Goal: Task Accomplishment & Management: Complete application form

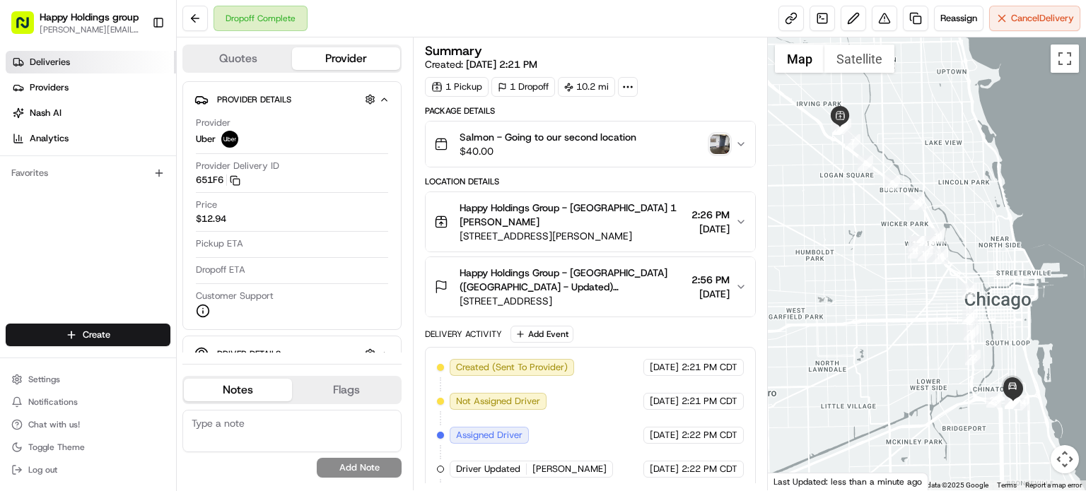
click at [104, 66] on link "Deliveries" at bounding box center [91, 62] width 170 height 23
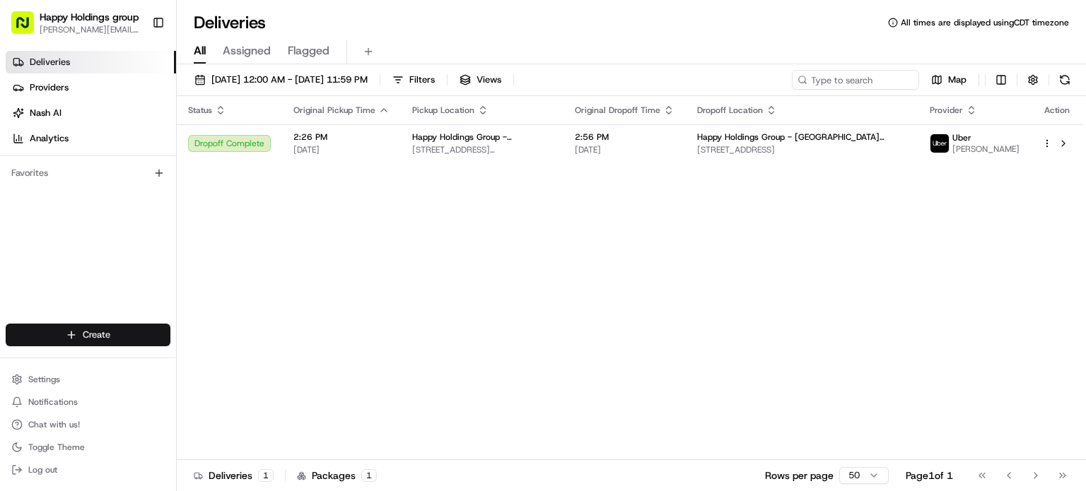
click at [134, 334] on html "Happy Holdings group [PERSON_NAME][EMAIL_ADDRESS][DOMAIN_NAME] Toggle Sidebar D…" at bounding box center [543, 245] width 1086 height 491
click at [263, 360] on link "Delivery" at bounding box center [256, 360] width 158 height 25
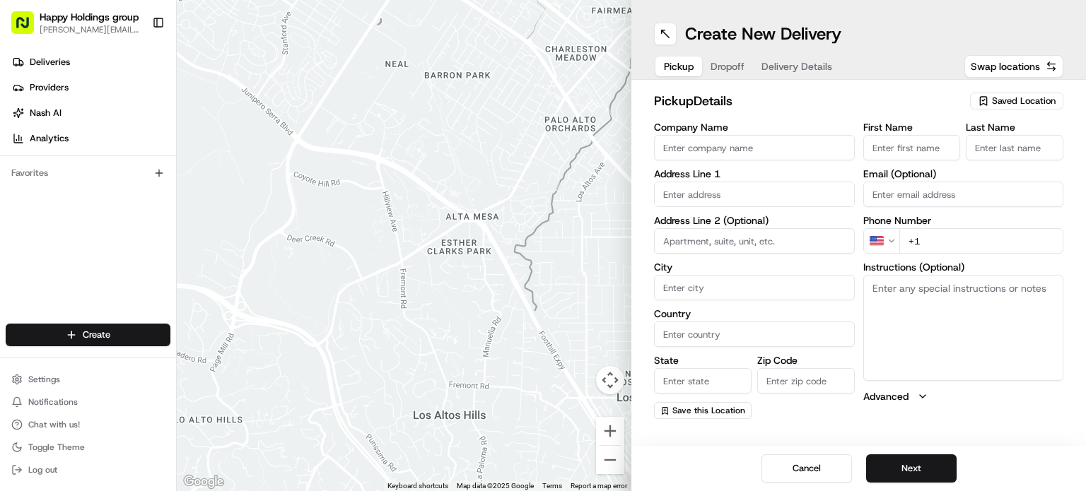
click at [1002, 95] on span "Saved Location" at bounding box center [1024, 101] width 64 height 13
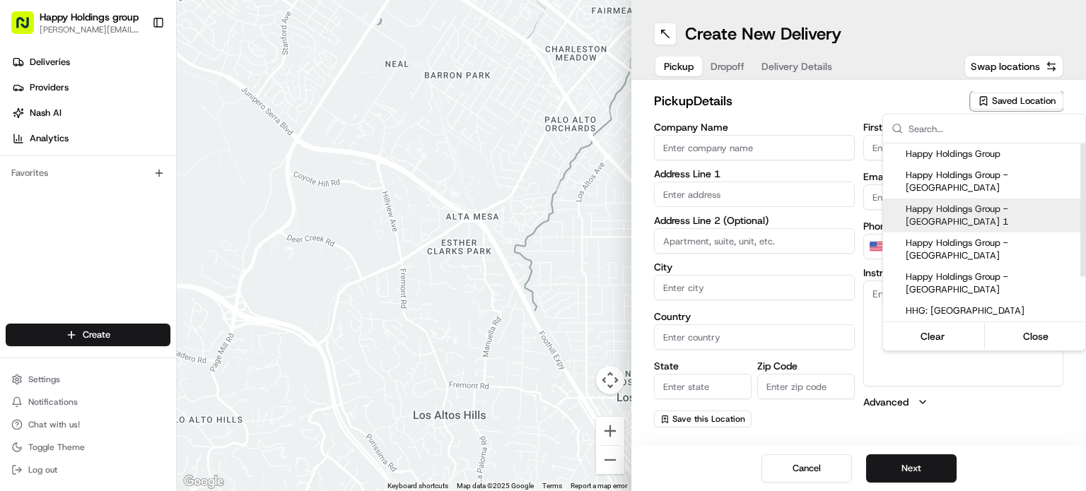
click at [1009, 203] on span "Happy Holdings Group - [GEOGRAPHIC_DATA] 1" at bounding box center [993, 215] width 174 height 25
type input "Happy Holdings Group - [GEOGRAPHIC_DATA] 1"
type input "[STREET_ADDRESS][PERSON_NAME]"
type input "[GEOGRAPHIC_DATA]"
type input "US"
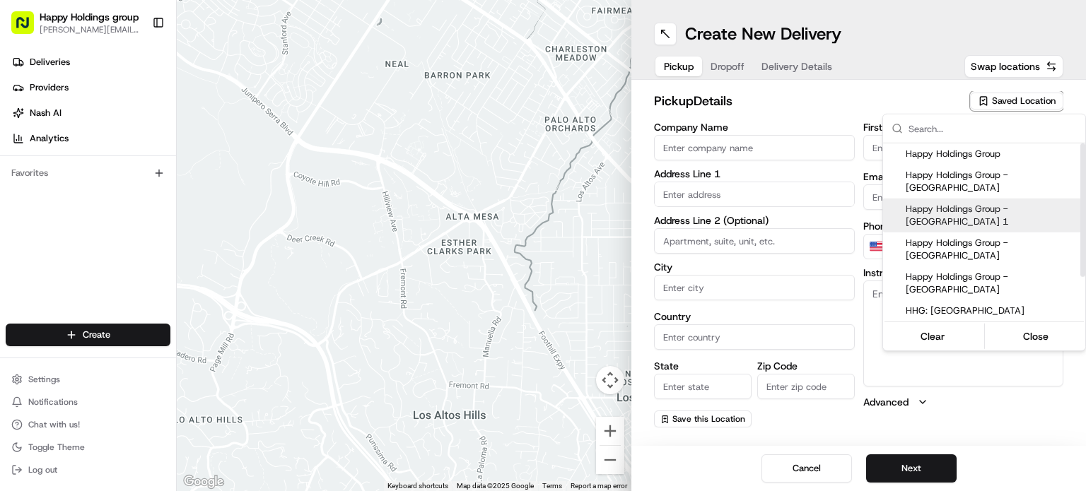
type input "IL"
type input "60618"
type input "[PERSON_NAME]"
type input "[PERSON_NAME][EMAIL_ADDRESS][DOMAIN_NAME]"
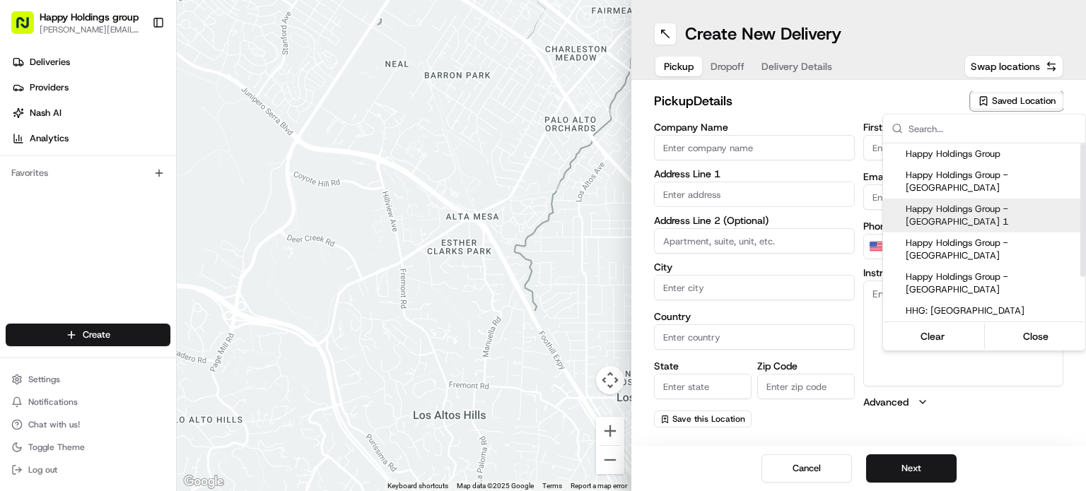
type input "[PHONE_NUMBER]"
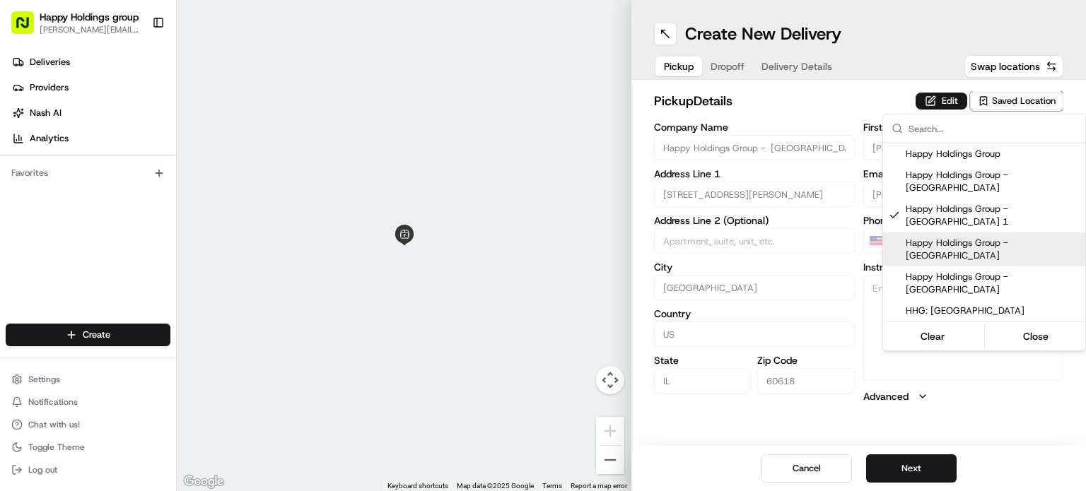
click at [910, 477] on html "Happy Holdings group [PERSON_NAME][EMAIL_ADDRESS][DOMAIN_NAME] Toggle Sidebar D…" at bounding box center [543, 245] width 1086 height 491
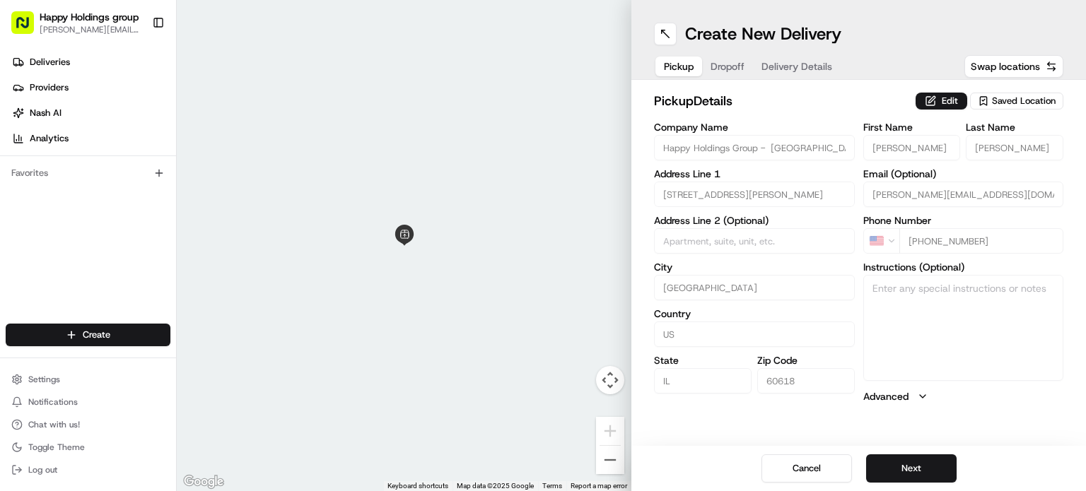
click at [910, 477] on button "Next" at bounding box center [911, 469] width 90 height 28
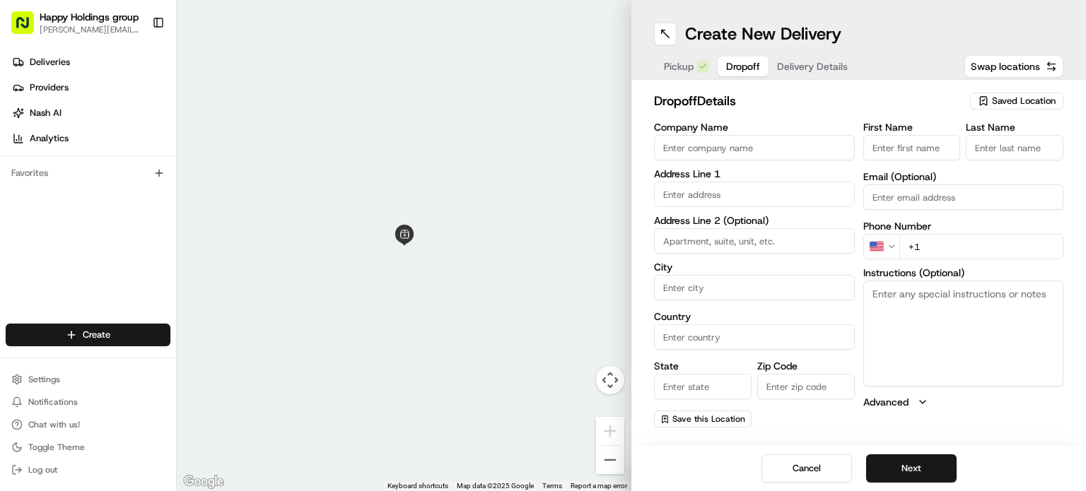
click at [1009, 100] on span "Saved Location" at bounding box center [1024, 101] width 64 height 13
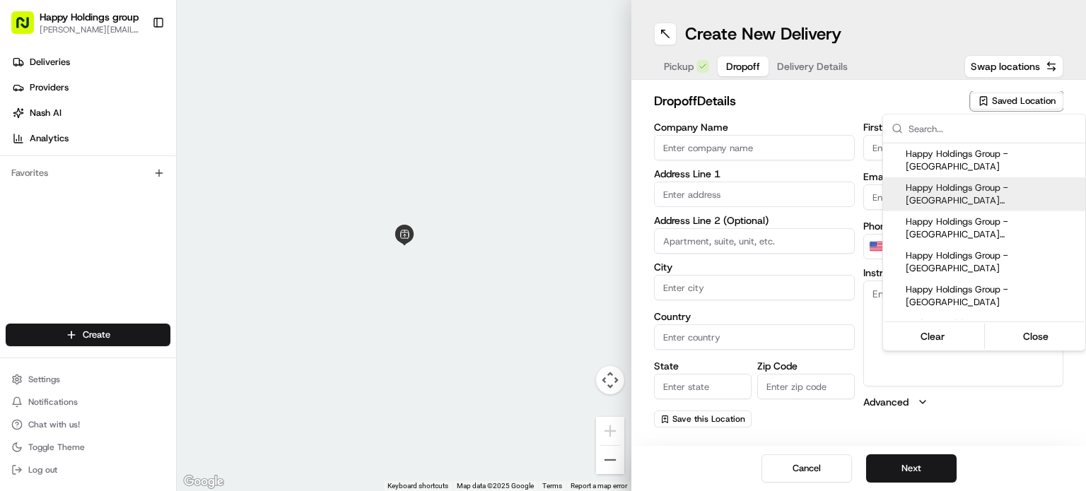
click at [1011, 182] on span "Happy Holdings Group - [GEOGRAPHIC_DATA] ([GEOGRAPHIC_DATA] - Updated)" at bounding box center [993, 194] width 174 height 25
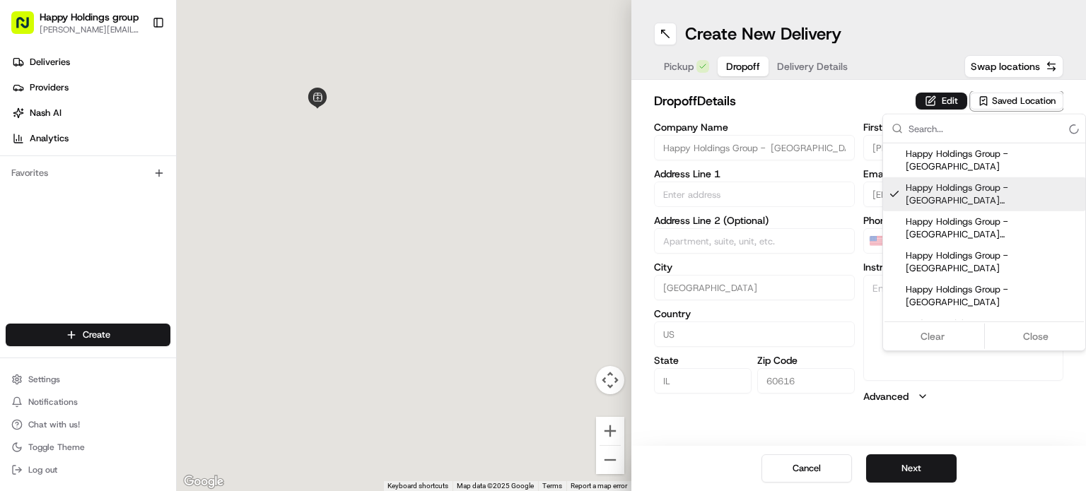
type input "Happy Holdings Group - [GEOGRAPHIC_DATA] ([GEOGRAPHIC_DATA] - Updated)"
type input "[STREET_ADDRESS]"
type input "[GEOGRAPHIC_DATA]"
type input "US"
type input "IL"
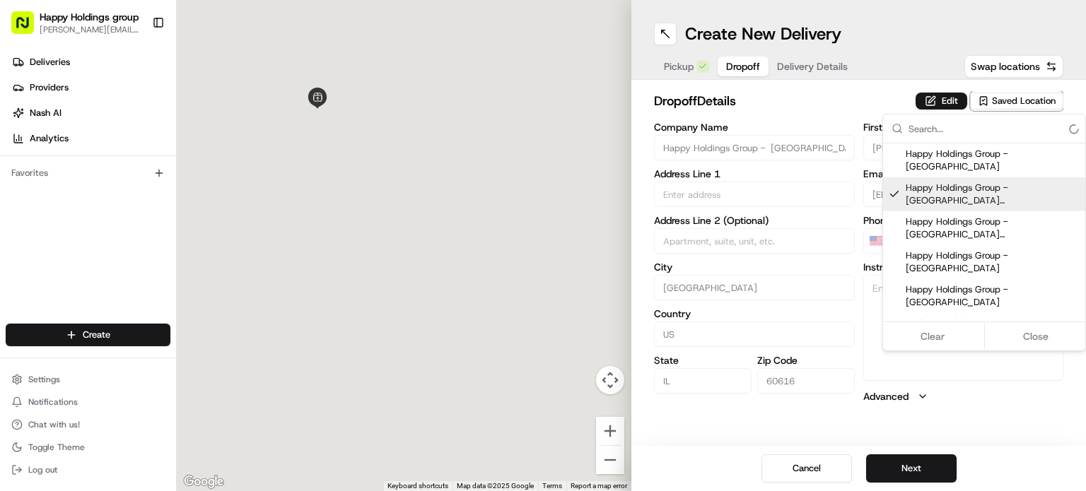
type input "60616"
type input "[PERSON_NAME]"
type input "[EMAIL_ADDRESS][DOMAIN_NAME]"
type input "[PHONE_NUMBER]"
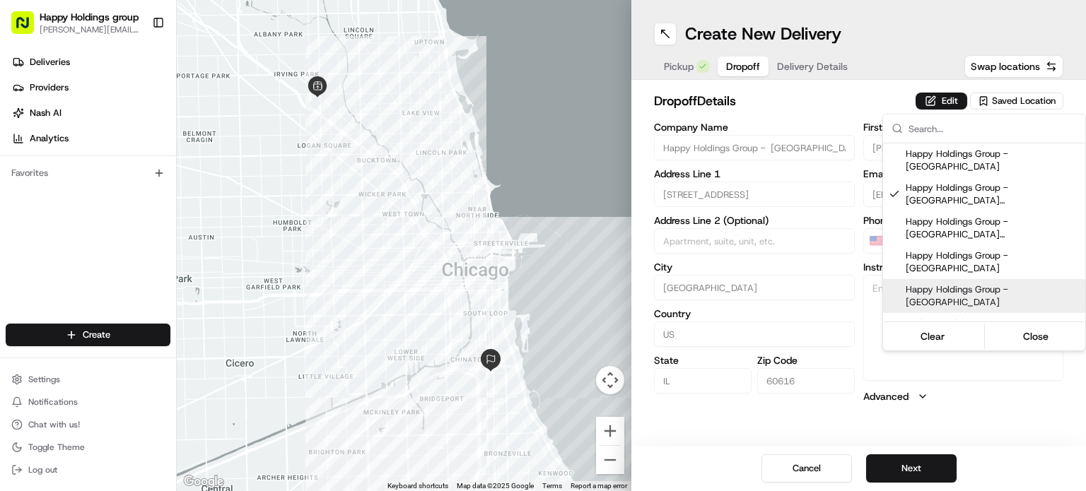
click at [918, 475] on html "Happy Holdings group [PERSON_NAME][EMAIL_ADDRESS][DOMAIN_NAME] Toggle Sidebar D…" at bounding box center [543, 245] width 1086 height 491
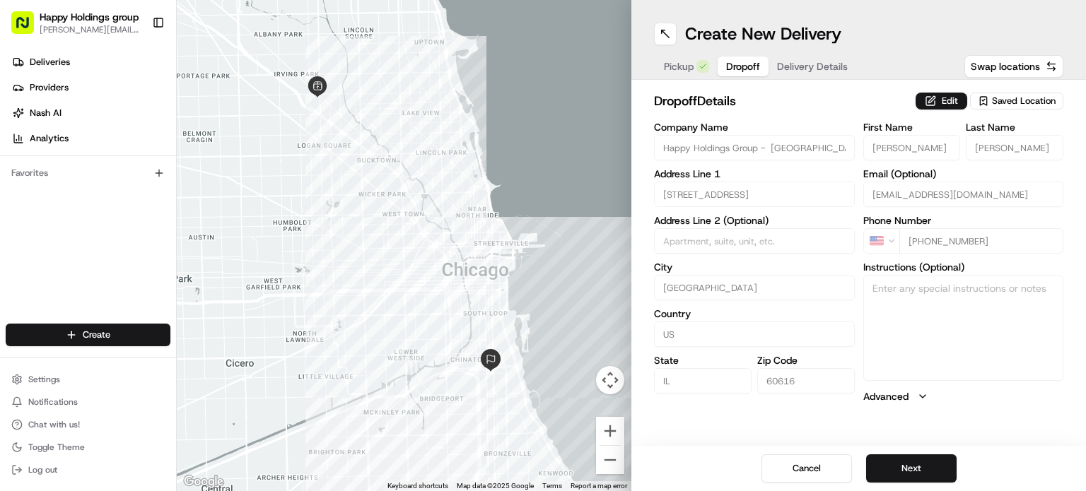
click at [918, 475] on button "Next" at bounding box center [911, 469] width 90 height 28
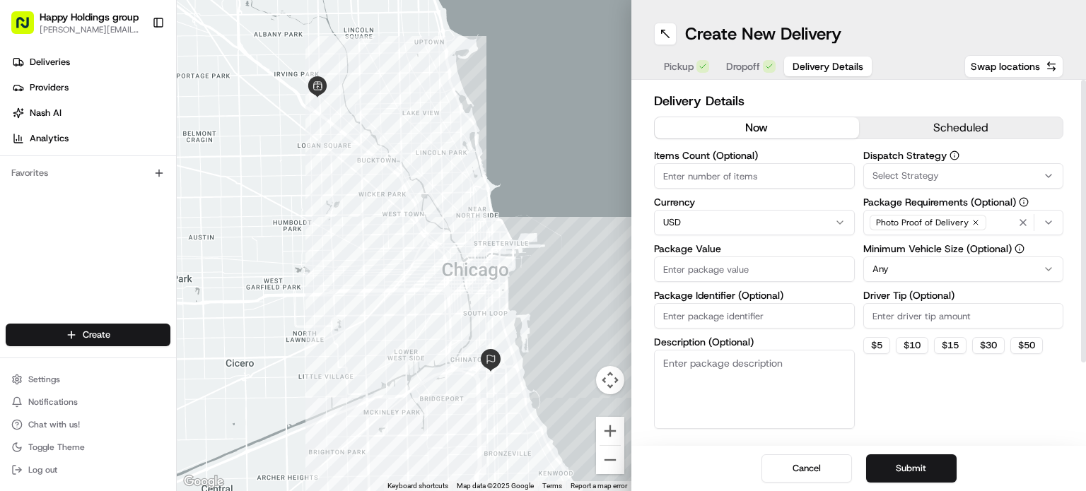
click at [770, 177] on input "Items Count (Optional)" at bounding box center [754, 175] width 201 height 25
type input "6"
click at [756, 274] on input "Package Value" at bounding box center [754, 269] width 201 height 25
type input "90"
click at [746, 379] on textarea "Description (Optional)" at bounding box center [754, 389] width 201 height 79
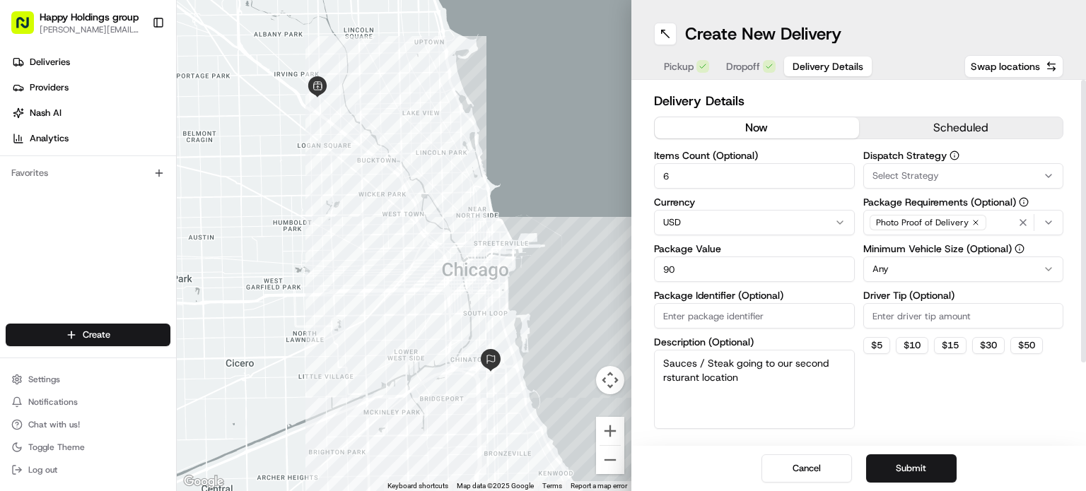
click at [672, 381] on textarea "Sauces / Steak going to our second rsturant location" at bounding box center [754, 389] width 201 height 79
click at [751, 374] on textarea "Sauces / Steak going to our second restaurant location" at bounding box center [754, 389] width 201 height 79
type textarea "Sauces / Steak going to our second restaurant location."
click at [944, 344] on button "$ 15" at bounding box center [950, 345] width 33 height 17
type input "15"
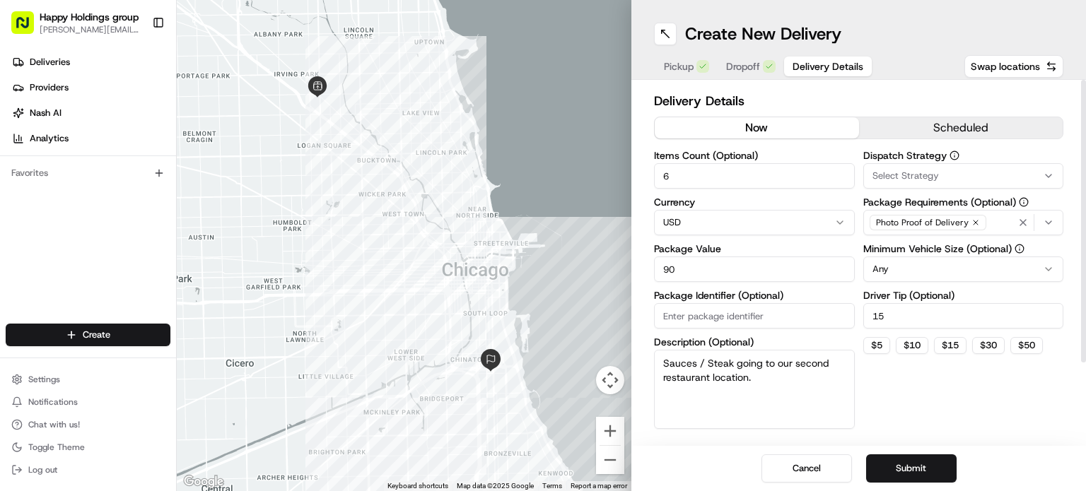
click at [939, 265] on html "Happy Holdings group [PERSON_NAME][EMAIL_ADDRESS][DOMAIN_NAME] Toggle Sidebar D…" at bounding box center [543, 245] width 1086 height 491
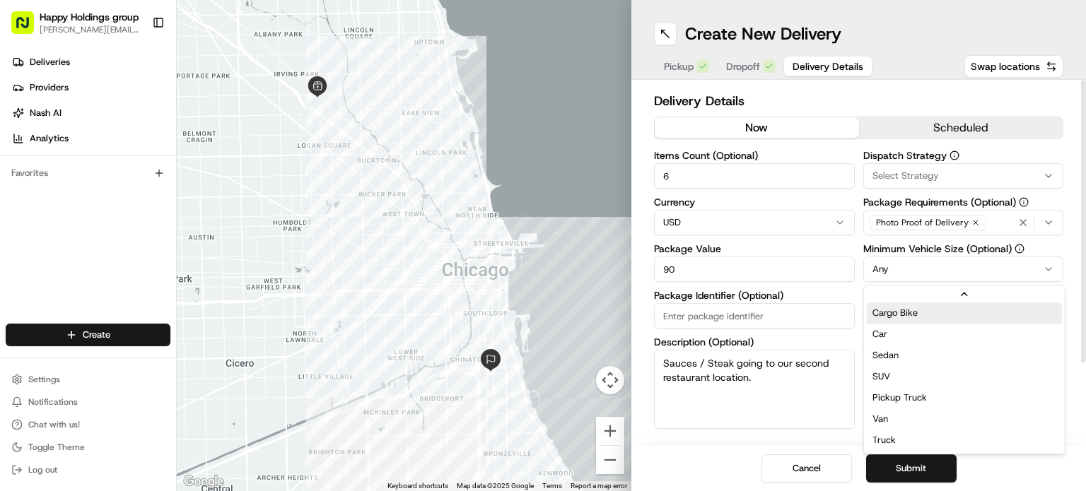
scroll to position [45, 0]
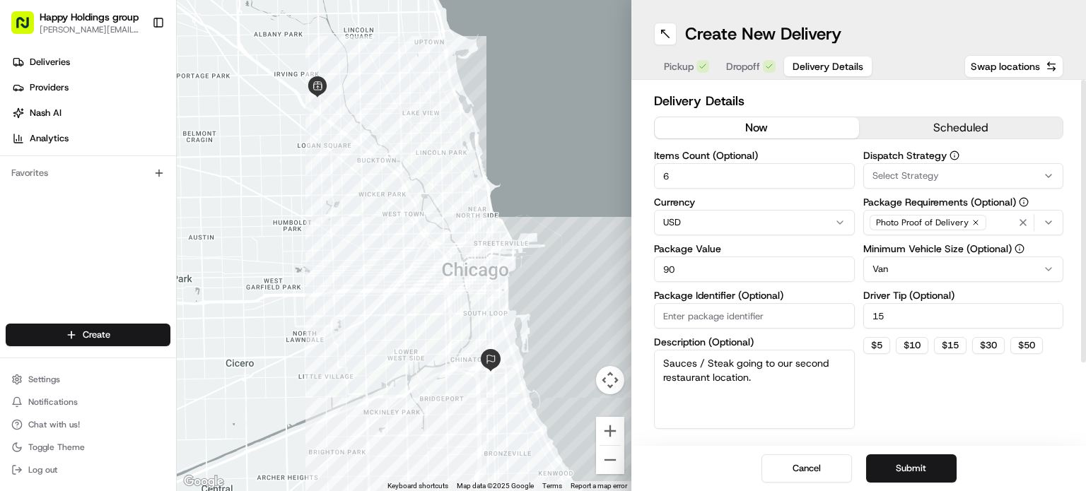
click at [922, 400] on div "Dispatch Strategy Select Strategy Package Requirements (Optional) Photo Proof o…" at bounding box center [963, 290] width 201 height 279
click at [930, 451] on div "Cancel Submit" at bounding box center [858, 468] width 455 height 45
click at [929, 460] on button "Submit" at bounding box center [911, 469] width 90 height 28
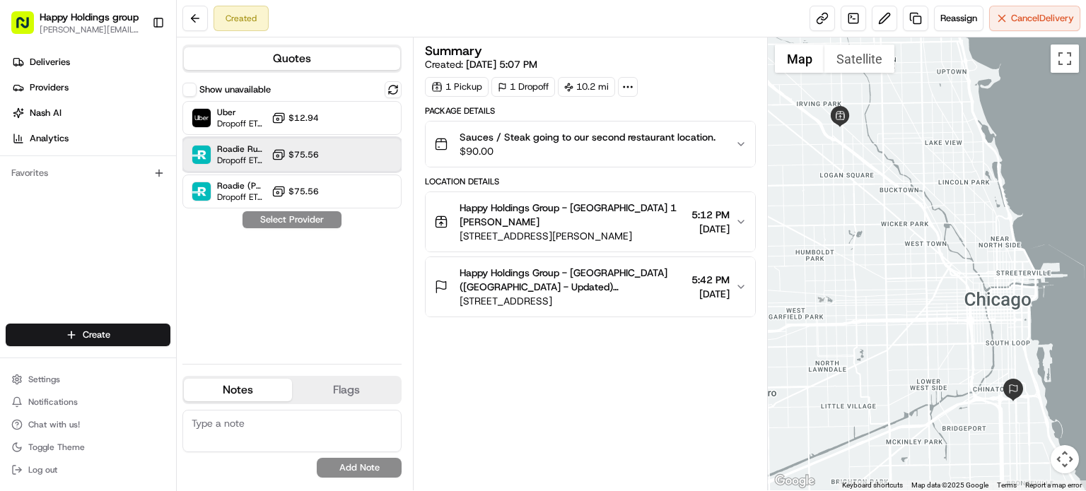
click at [374, 160] on div "Roadie Rush (P2P) Dropoff ETA - $75.56" at bounding box center [291, 155] width 219 height 34
click at [308, 214] on button "Assign Provider" at bounding box center [292, 219] width 100 height 17
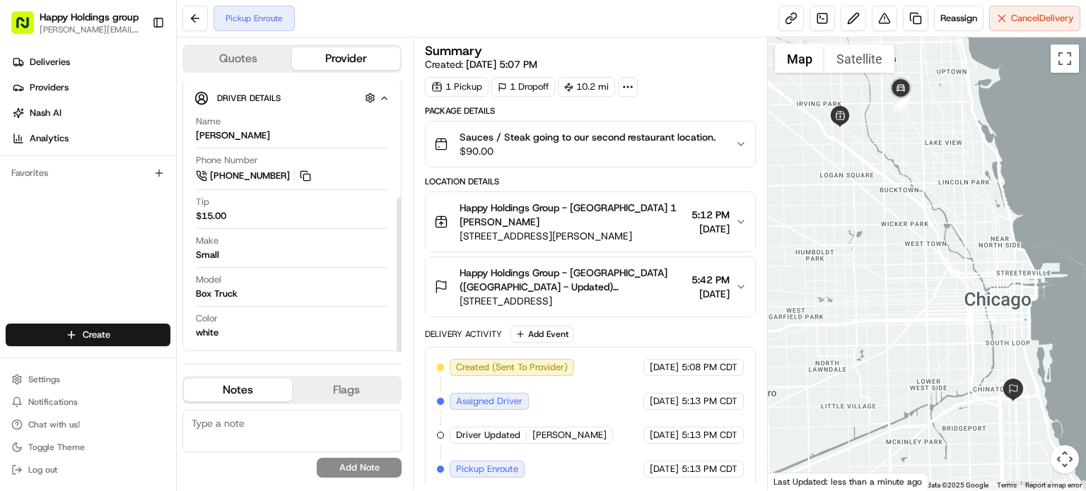
scroll to position [203, 0]
click at [54, 62] on span "Deliveries" at bounding box center [50, 62] width 40 height 13
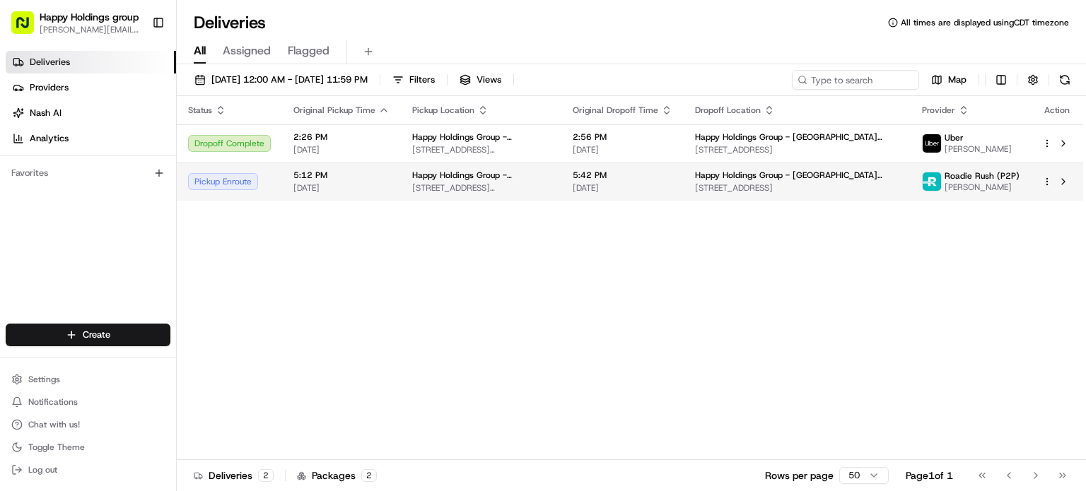
click at [722, 178] on span "Happy Holdings Group - [GEOGRAPHIC_DATA] ([GEOGRAPHIC_DATA] - Updated)" at bounding box center [797, 175] width 204 height 11
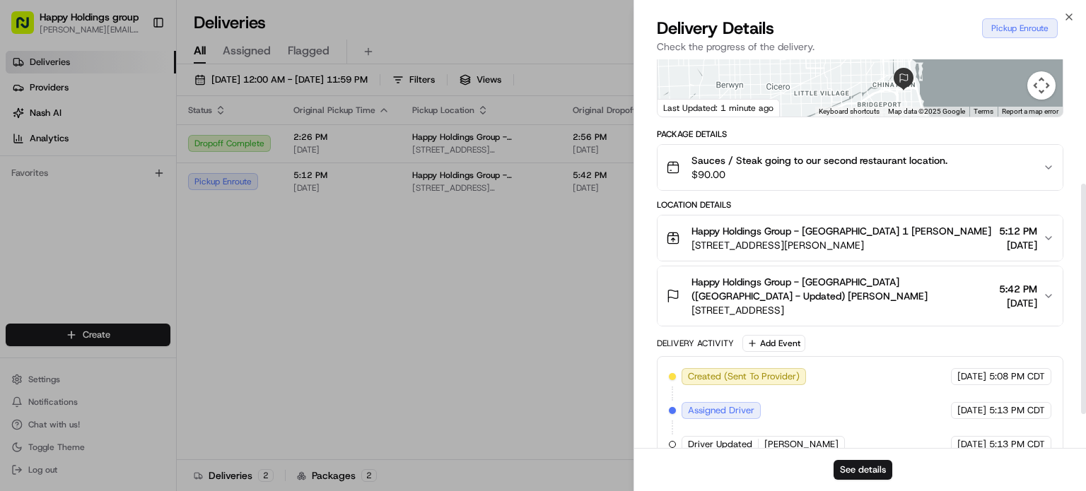
scroll to position [266, 0]
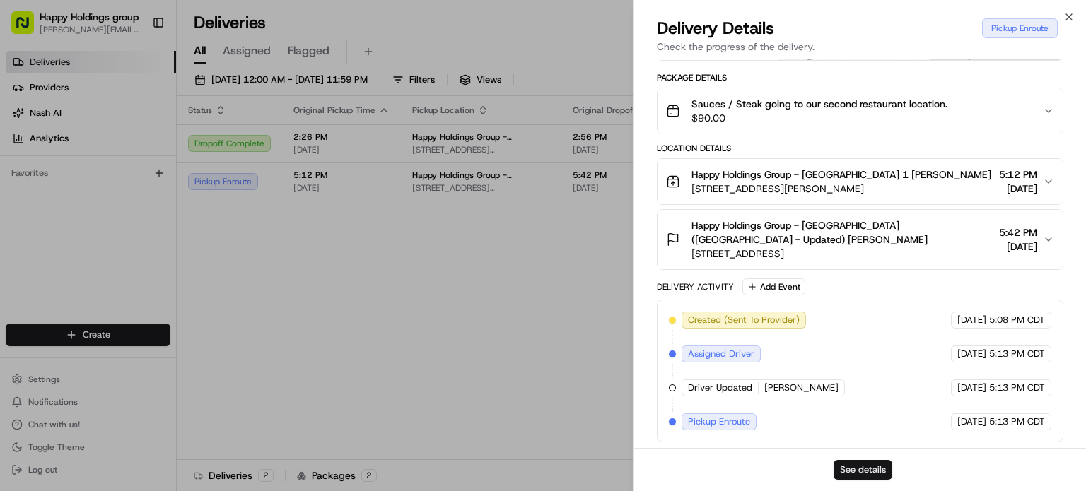
click at [873, 470] on button "See details" at bounding box center [862, 470] width 59 height 20
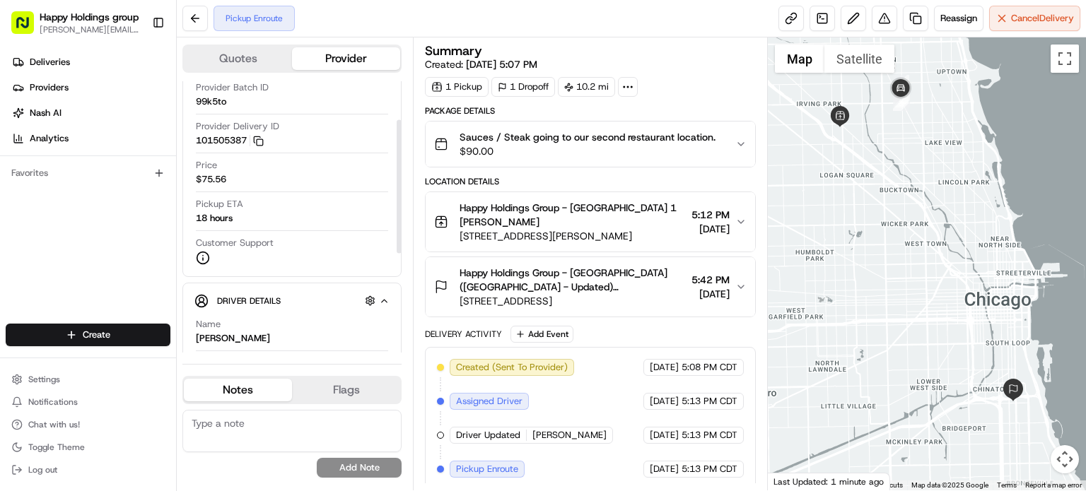
scroll to position [78, 0]
click at [237, 217] on div "Pickup ETA 18 hours" at bounding box center [292, 212] width 192 height 27
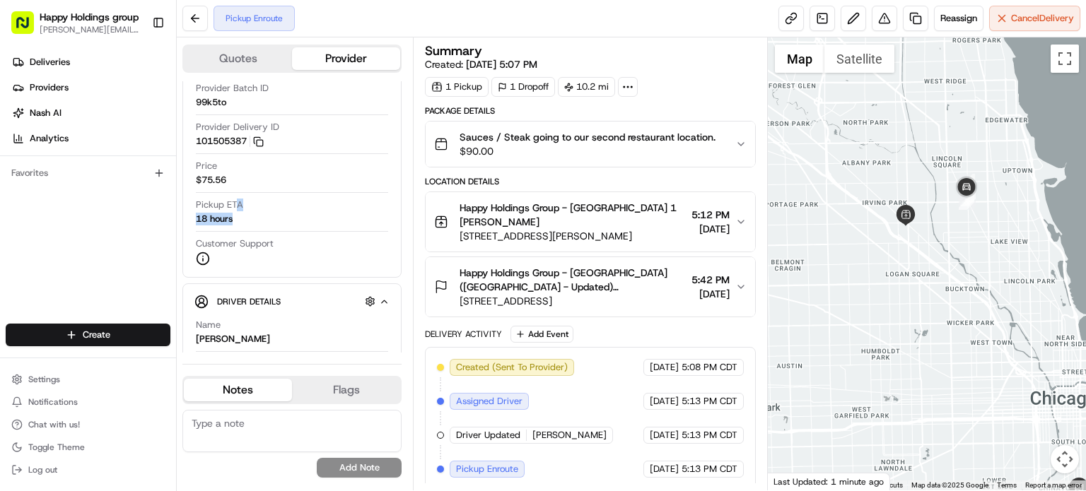
drag, startPoint x: 919, startPoint y: 173, endPoint x: 995, endPoint y: 289, distance: 138.4
click at [995, 289] on div at bounding box center [927, 263] width 318 height 453
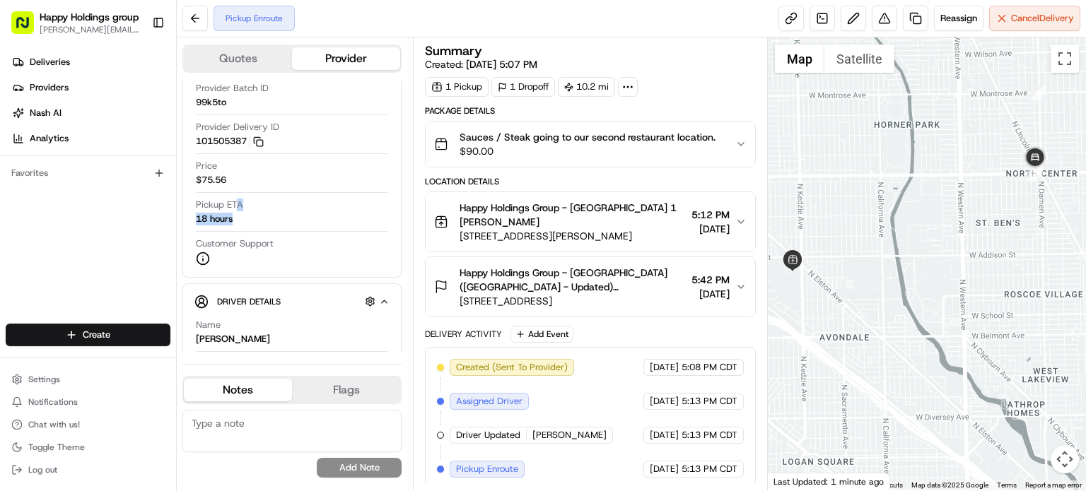
drag, startPoint x: 942, startPoint y: 247, endPoint x: 886, endPoint y: 285, distance: 67.8
click at [886, 285] on div at bounding box center [927, 263] width 318 height 453
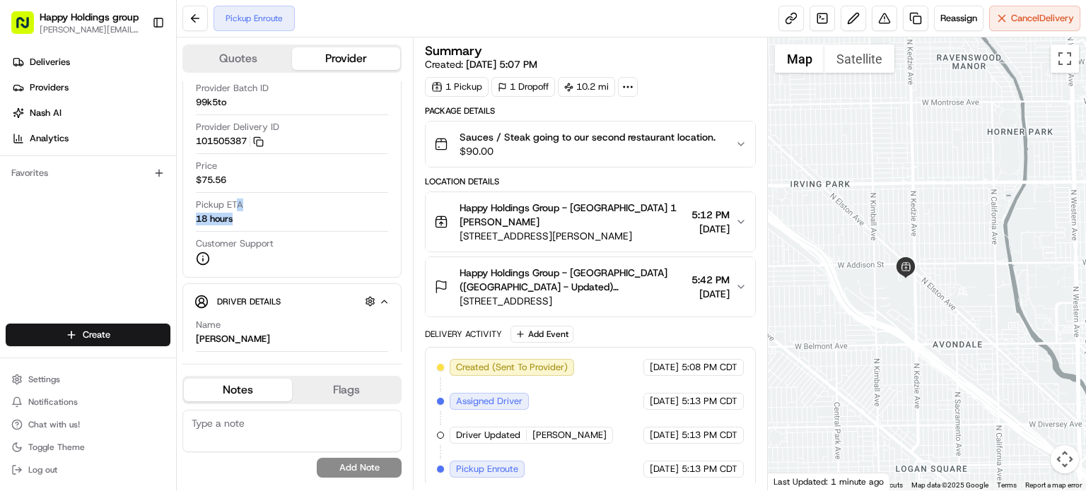
drag, startPoint x: 857, startPoint y: 262, endPoint x: 973, endPoint y: 266, distance: 115.3
click at [973, 266] on div at bounding box center [927, 263] width 318 height 453
